Goal: Check status: Check status

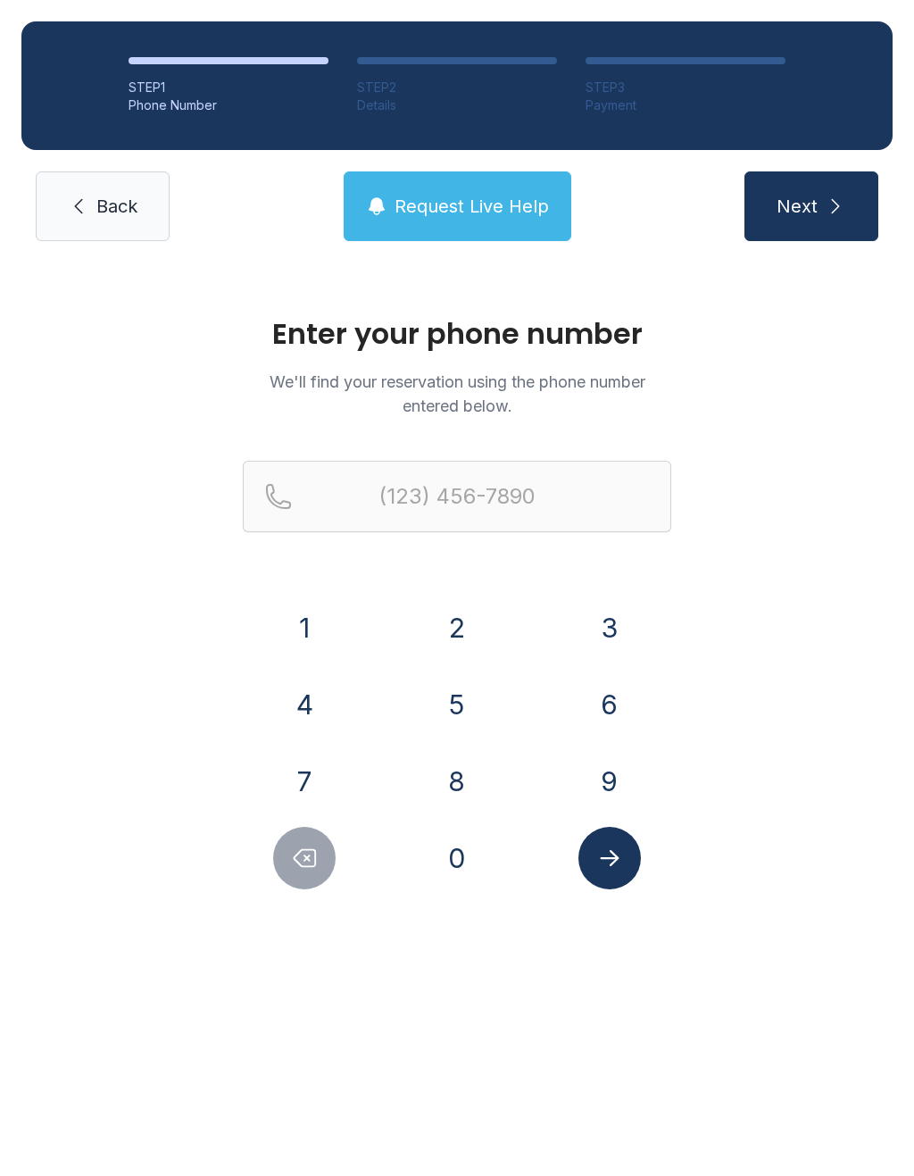
click at [613, 712] on button "6" at bounding box center [610, 704] width 63 height 63
click at [321, 804] on button "7" at bounding box center [304, 781] width 63 height 63
click at [463, 782] on button "8" at bounding box center [457, 781] width 63 height 63
click at [308, 711] on button "4" at bounding box center [304, 704] width 63 height 63
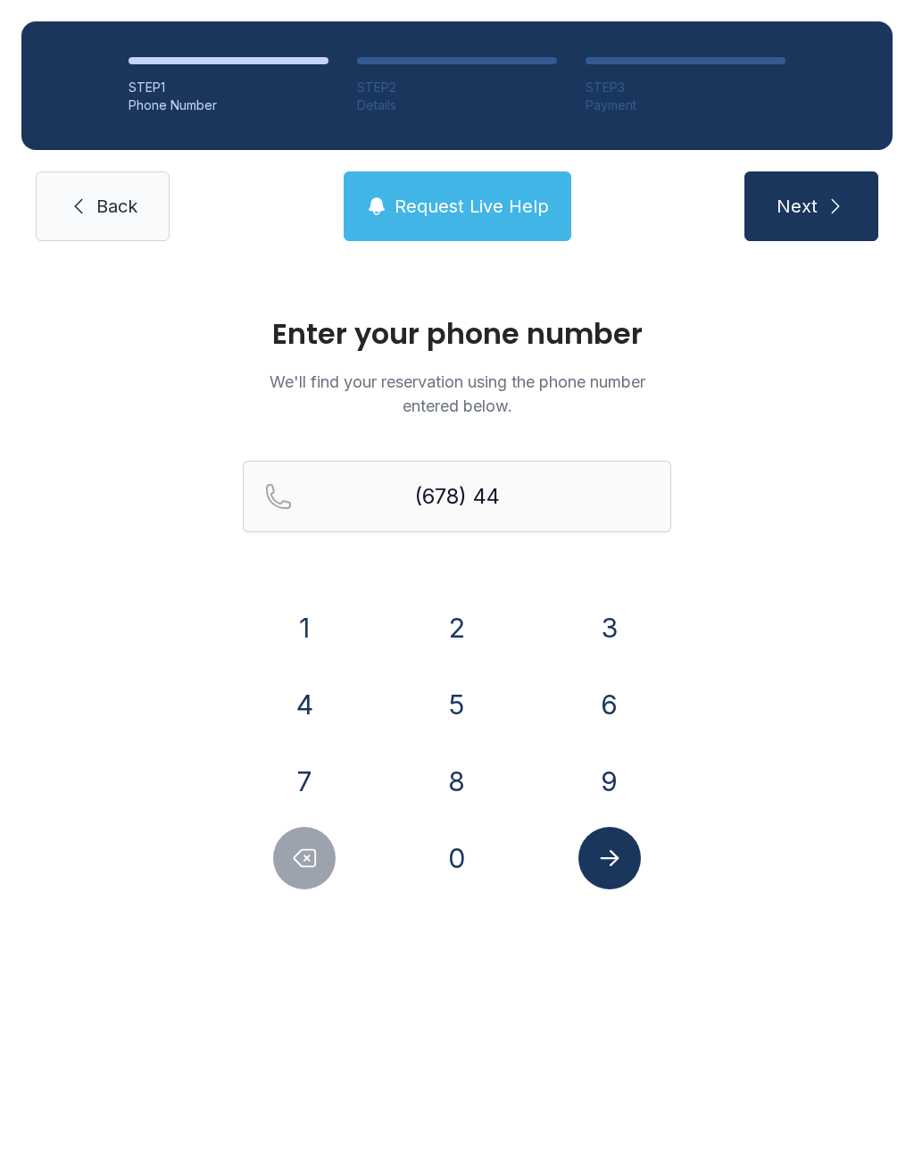
click at [602, 705] on button "6" at bounding box center [610, 704] width 63 height 63
click at [288, 773] on button "7" at bounding box center [304, 781] width 63 height 63
click at [326, 590] on form "(678) 446-77 1 2 3 4 5 6 7 8 9 0" at bounding box center [457, 675] width 429 height 429
click at [333, 624] on button "1" at bounding box center [304, 627] width 63 height 63
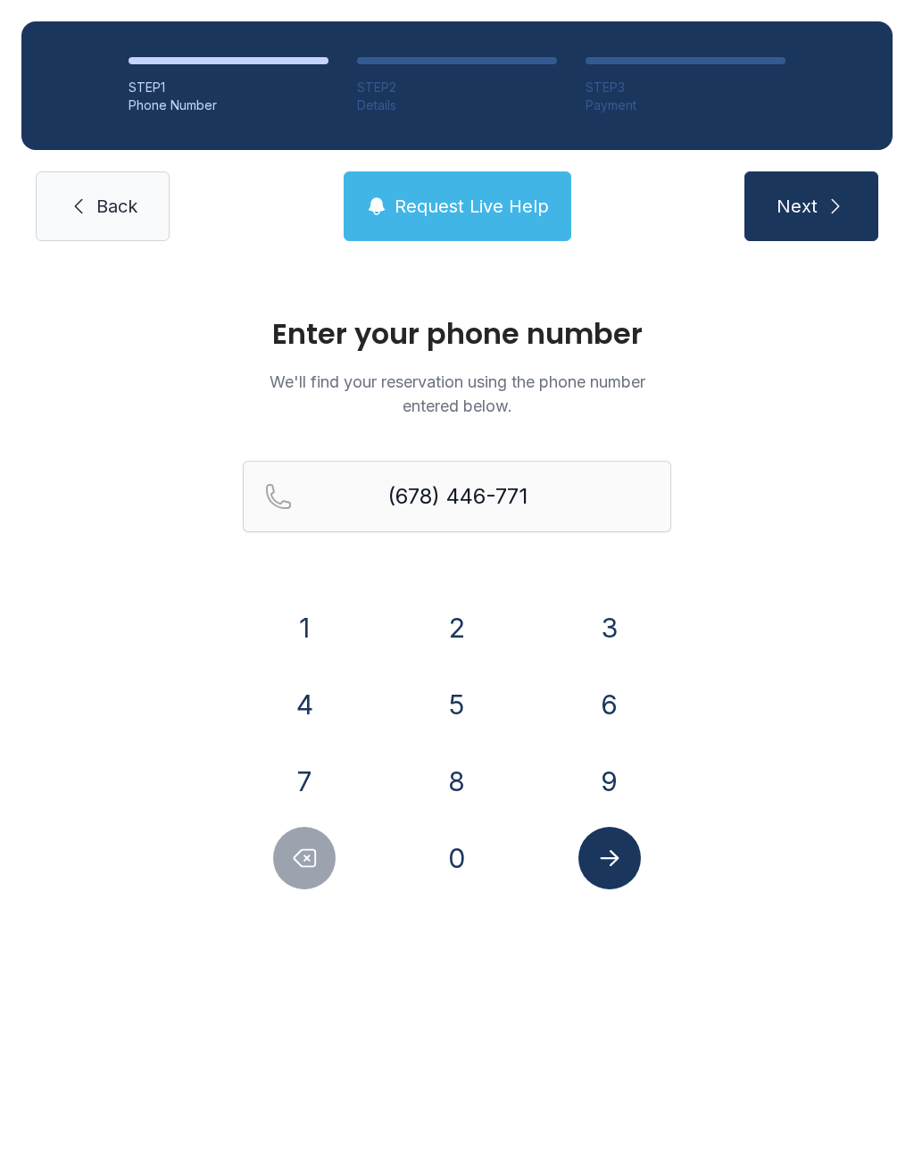
click at [610, 719] on button "6" at bounding box center [610, 704] width 63 height 63
type input "[PHONE_NUMBER]"
click at [605, 855] on icon "Submit lookup form" at bounding box center [609, 858] width 27 height 27
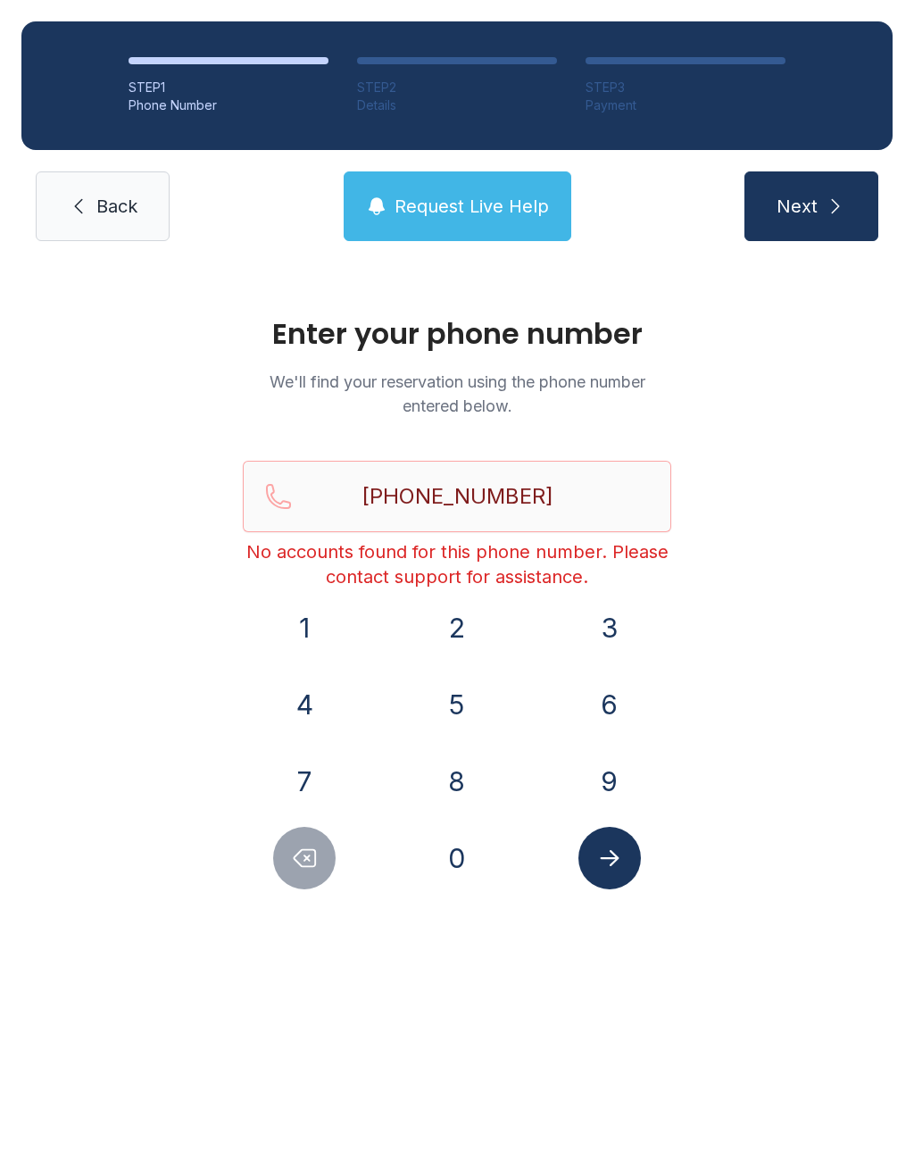
click at [624, 861] on button "Submit lookup form" at bounding box center [610, 858] width 63 height 63
click at [104, 238] on link "Back" at bounding box center [103, 206] width 134 height 70
